Goal: Complete application form: Complete application form

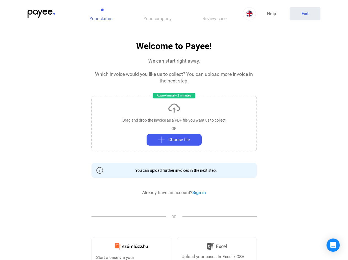
click at [41, 14] on img at bounding box center [42, 14] width 28 height 8
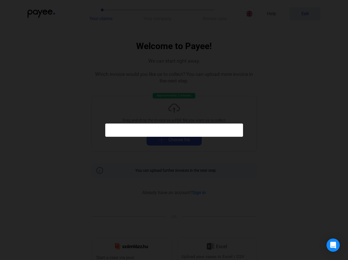
click at [101, 14] on div at bounding box center [174, 130] width 348 height 260
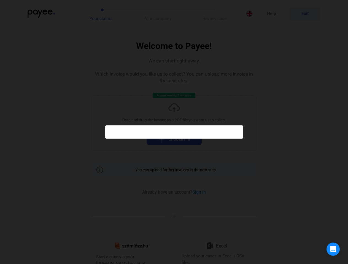
click at [158, 14] on div at bounding box center [174, 132] width 348 height 264
click at [214, 14] on div at bounding box center [174, 132] width 348 height 264
click at [249, 14] on div at bounding box center [174, 132] width 348 height 264
click at [305, 14] on div at bounding box center [174, 132] width 348 height 264
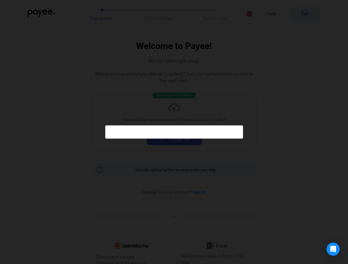
click at [174, 122] on div at bounding box center [174, 132] width 348 height 264
click at [174, 140] on div at bounding box center [174, 132] width 348 height 264
click at [333, 245] on div "Open Intercom Messenger" at bounding box center [332, 249] width 13 height 13
